Goal: Information Seeking & Learning: Find contact information

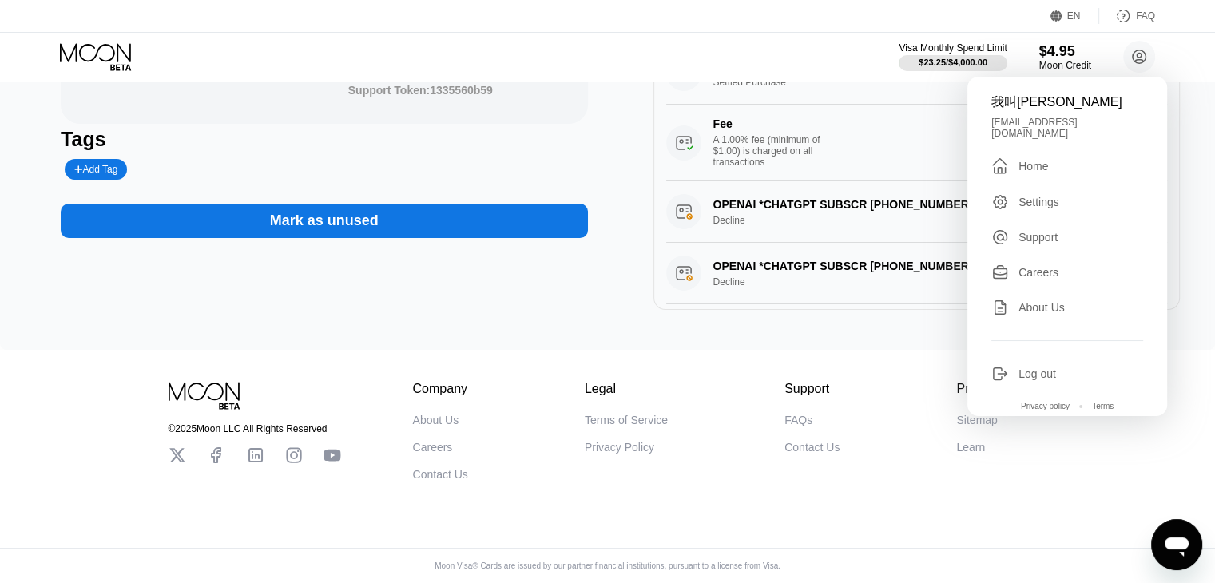
click at [447, 416] on div "About Us" at bounding box center [436, 420] width 46 height 13
click at [435, 448] on div "Careers" at bounding box center [433, 447] width 40 height 13
click at [425, 478] on div "Contact Us" at bounding box center [440, 474] width 55 height 13
click at [601, 418] on div "Terms of Service" at bounding box center [626, 420] width 83 height 13
click at [607, 444] on div "Privacy Policy" at bounding box center [619, 447] width 69 height 13
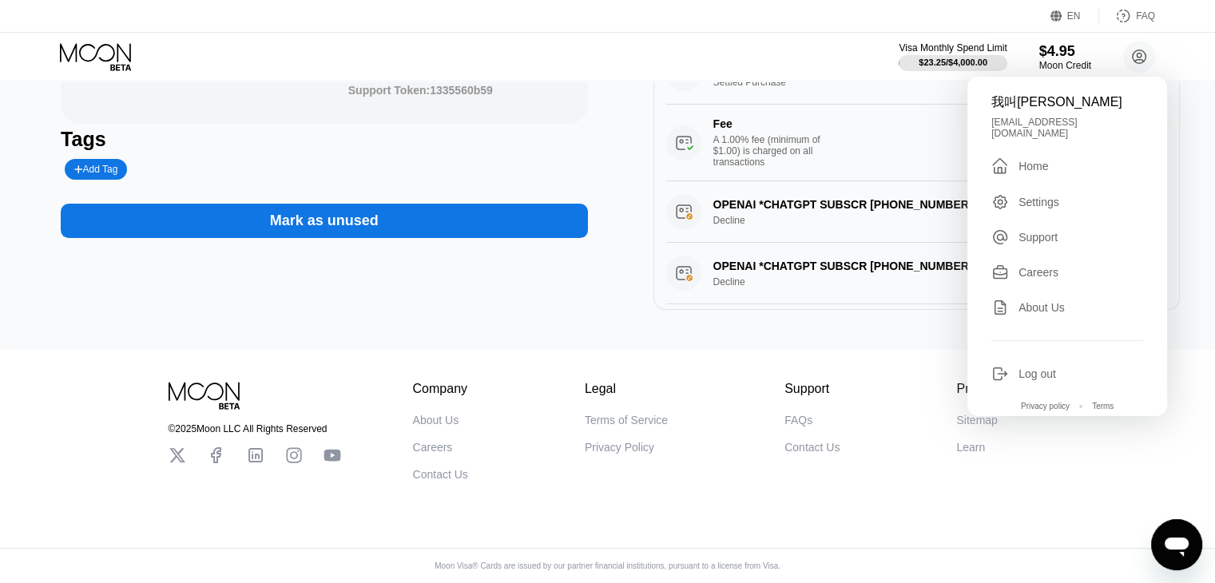
click at [842, 320] on div "$4.95 4513 6500 2795 1163 06/28 423 Support Token: 1335560b59 Tags Add Tag Mark…" at bounding box center [607, 64] width 1215 height 569
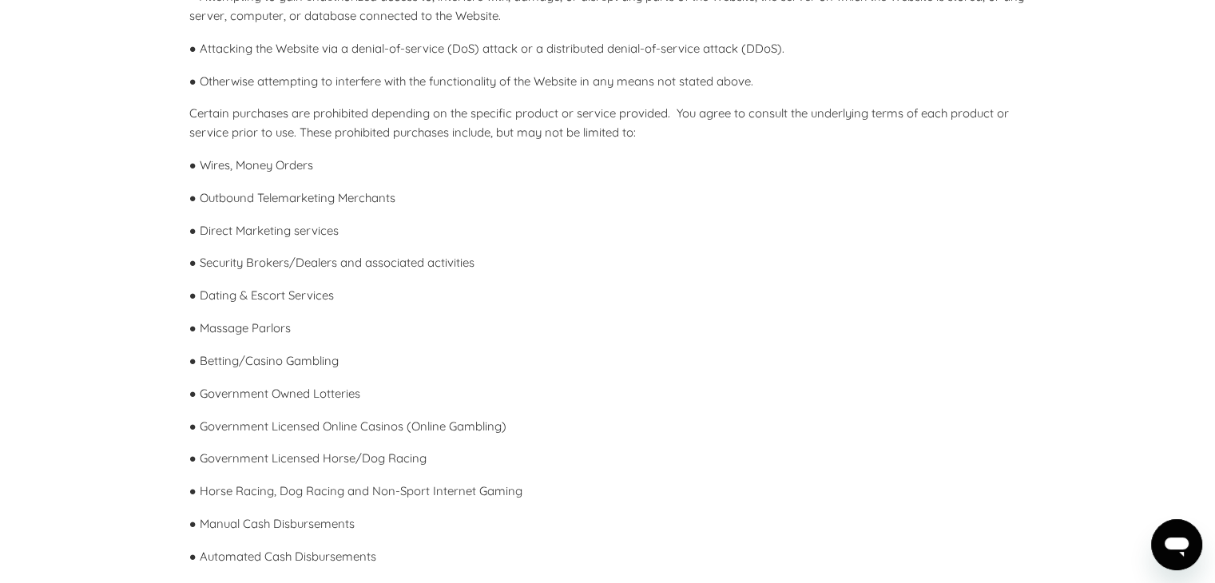
scroll to position [3195, 0]
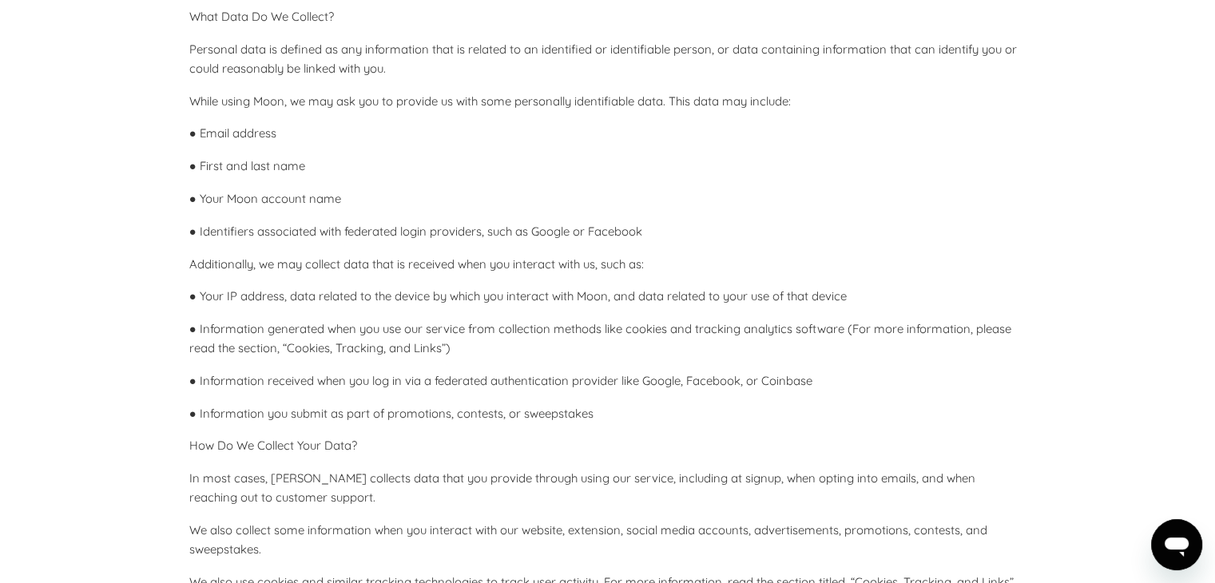
scroll to position [879, 0]
